Goal: Register for event/course

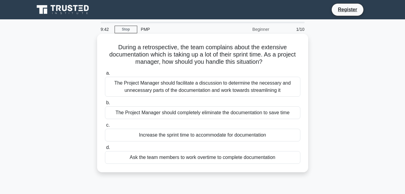
click at [168, 84] on div "The Project Manager should facilitate a discussion to determine the necessary a…" at bounding box center [203, 87] width 196 height 20
click at [105, 75] on input "a. The Project Manager should facilitate a discussion to determine the necessar…" at bounding box center [105, 73] width 0 height 4
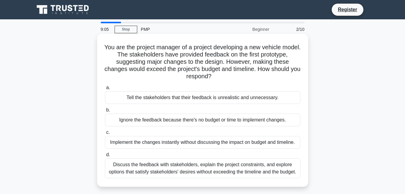
click at [253, 172] on div "Discuss the feedback with stakeholders, explain the project constraints, and ex…" at bounding box center [203, 168] width 196 height 20
click at [105, 157] on input "d. Discuss the feedback with stakeholders, explain the project constraints, and…" at bounding box center [105, 155] width 0 height 4
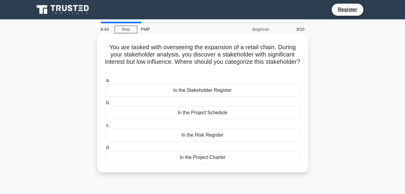
click at [217, 93] on div "In the Stakeholder Register" at bounding box center [203, 90] width 196 height 13
click at [105, 82] on input "a. In the Stakeholder Register" at bounding box center [105, 80] width 0 height 4
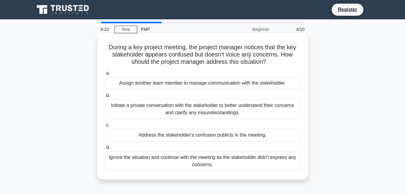
click at [219, 110] on div "Initiate a private conversation with the stakeholder to better understand their…" at bounding box center [203, 109] width 196 height 20
click at [105, 98] on input "b. Initiate a private conversation with the stakeholder to better understand th…" at bounding box center [105, 96] width 0 height 4
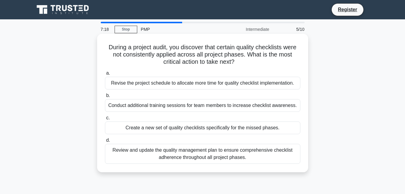
click at [285, 108] on div "Conduct additional training sessions for team members to increase checklist awa…" at bounding box center [203, 105] width 196 height 13
click at [105, 98] on input "b. Conduct additional training sessions for team members to increase checklist …" at bounding box center [105, 96] width 0 height 4
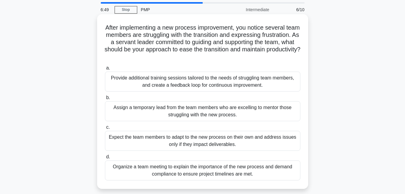
scroll to position [30, 0]
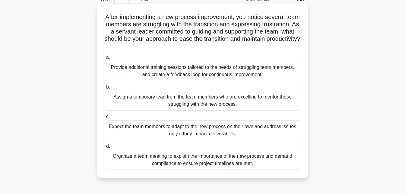
click at [210, 73] on div "Provide additional training sessions tailored to the needs of struggling team m…" at bounding box center [203, 71] width 196 height 20
click at [105, 59] on input "a. Provide additional training sessions tailored to the needs of struggling tea…" at bounding box center [105, 58] width 0 height 4
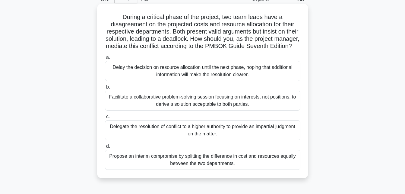
click at [274, 110] on div "Facilitate a collaborative problem-solving session focusing on interests, not p…" at bounding box center [203, 101] width 196 height 20
click at [105, 89] on input "b. Facilitate a collaborative problem-solving session focusing on interests, no…" at bounding box center [105, 87] width 0 height 4
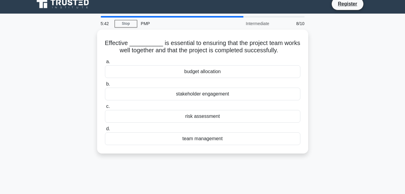
scroll to position [0, 0]
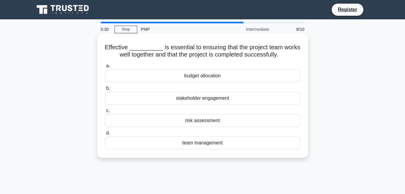
click at [271, 140] on div "team management" at bounding box center [203, 142] width 196 height 13
click at [105, 135] on input "d. team management" at bounding box center [105, 133] width 0 height 4
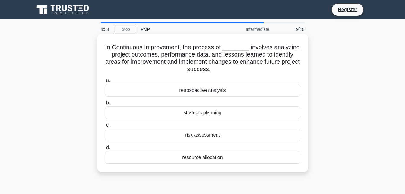
click at [267, 90] on div "retrospective analysis" at bounding box center [203, 90] width 196 height 13
click at [105, 82] on input "a. retrospective analysis" at bounding box center [105, 80] width 0 height 4
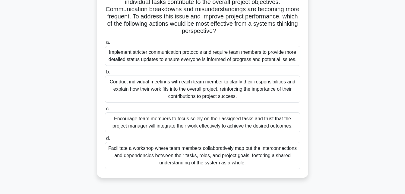
scroll to position [60, 0]
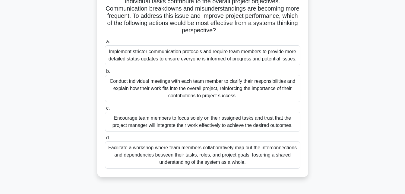
click at [282, 156] on div "Facilitate a workshop where team members collaboratively map out the interconne…" at bounding box center [203, 154] width 196 height 27
click at [105, 140] on input "d. Facilitate a workshop where team members collaboratively map out the interco…" at bounding box center [105, 138] width 0 height 4
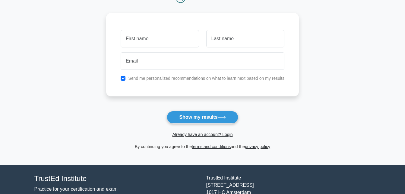
scroll to position [91, 0]
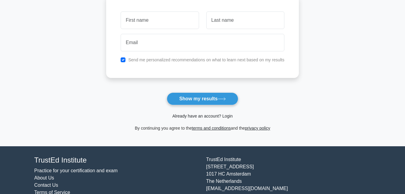
click at [227, 116] on link "Already have an account? Login" at bounding box center [202, 116] width 60 height 5
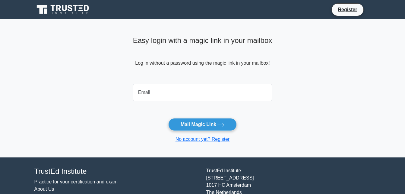
click at [214, 91] on input "email" at bounding box center [202, 93] width 139 height 18
type input "ramtahalsingveena@gmail.com"
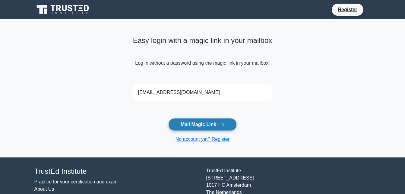
click at [200, 125] on button "Mail Magic Link" at bounding box center [202, 124] width 69 height 13
